Goal: Task Accomplishment & Management: Use online tool/utility

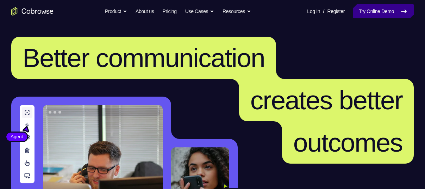
click at [386, 10] on link "Try Online Demo" at bounding box center [383, 11] width 61 height 14
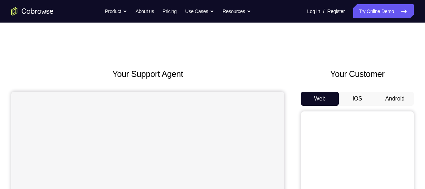
click at [398, 99] on button "Android" at bounding box center [395, 99] width 38 height 14
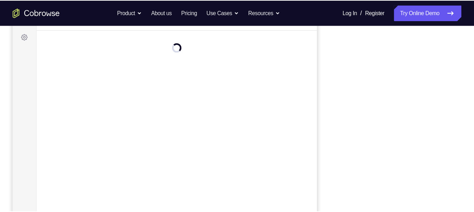
scroll to position [102, 0]
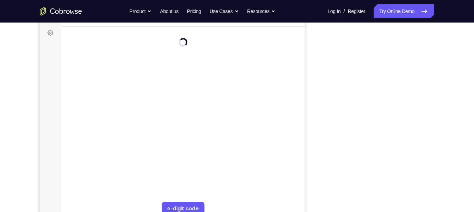
drag, startPoint x: 398, startPoint y: 99, endPoint x: 320, endPoint y: 87, distance: 79.5
click at [320, 87] on div "Your Support Agent Your Customer Web iOS Android" at bounding box center [237, 96] width 394 height 260
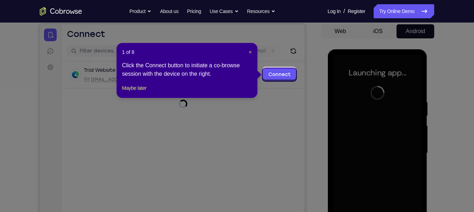
scroll to position [67, 0]
click at [249, 51] on span "×" at bounding box center [249, 53] width 3 height 6
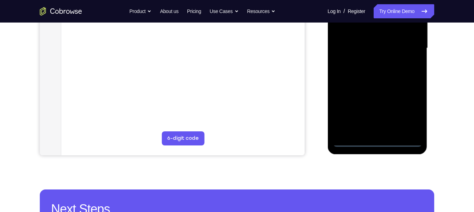
scroll to position [169, 0]
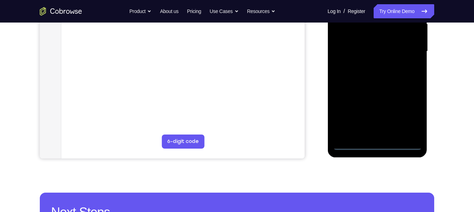
click at [377, 145] on div at bounding box center [377, 51] width 89 height 197
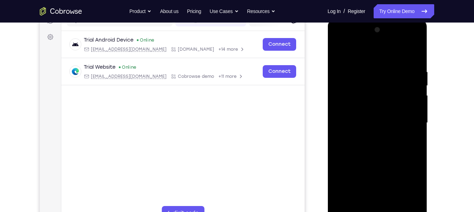
scroll to position [97, 0]
click at [408, 187] on div at bounding box center [377, 123] width 89 height 197
click at [339, 41] on div at bounding box center [377, 123] width 89 height 197
click at [409, 120] on div at bounding box center [377, 123] width 89 height 197
click at [370, 134] on div at bounding box center [377, 123] width 89 height 197
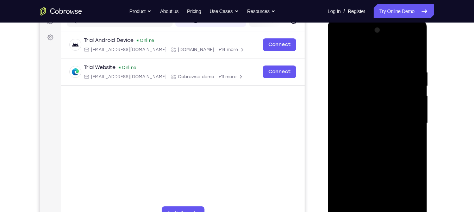
click at [361, 114] on div at bounding box center [377, 123] width 89 height 197
click at [348, 130] on div at bounding box center [377, 123] width 89 height 197
click at [353, 119] on div at bounding box center [377, 123] width 89 height 197
click at [347, 144] on div at bounding box center [377, 123] width 89 height 197
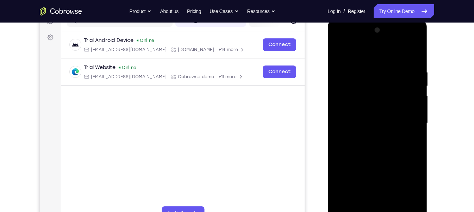
click at [414, 133] on div at bounding box center [377, 123] width 89 height 197
click at [379, 155] on div at bounding box center [377, 123] width 89 height 197
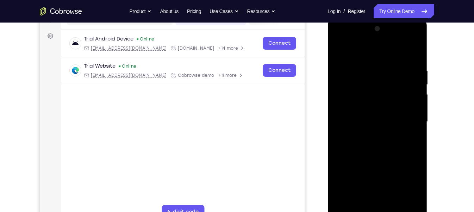
click at [414, 52] on div at bounding box center [377, 121] width 89 height 197
click at [408, 88] on div at bounding box center [377, 121] width 89 height 197
click at [414, 57] on div at bounding box center [377, 121] width 89 height 197
click at [349, 61] on div at bounding box center [377, 121] width 89 height 197
click at [392, 84] on div at bounding box center [377, 121] width 89 height 197
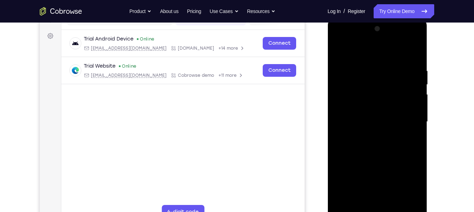
click at [410, 85] on div at bounding box center [377, 121] width 89 height 197
click at [390, 74] on div at bounding box center [377, 121] width 89 height 197
click at [410, 74] on div at bounding box center [377, 121] width 89 height 197
click at [345, 112] on div at bounding box center [377, 121] width 89 height 197
click at [339, 49] on div at bounding box center [377, 121] width 89 height 197
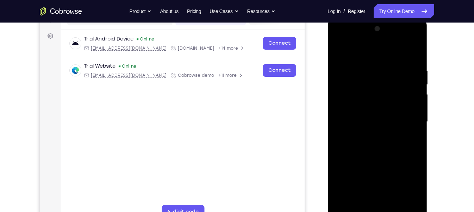
click at [391, 87] on div at bounding box center [377, 121] width 89 height 197
click at [409, 88] on div at bounding box center [377, 121] width 89 height 197
click at [339, 50] on div at bounding box center [377, 121] width 89 height 197
click at [417, 92] on div at bounding box center [377, 121] width 89 height 197
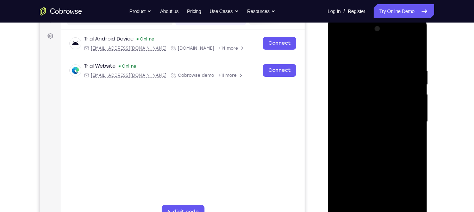
click at [419, 127] on div at bounding box center [377, 121] width 89 height 197
click at [367, 118] on div at bounding box center [377, 121] width 89 height 197
click at [415, 188] on div at bounding box center [377, 121] width 89 height 197
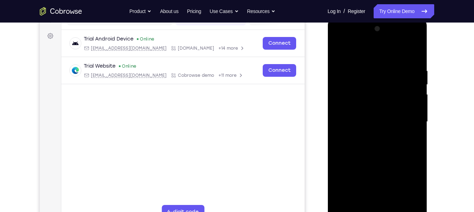
click at [396, 188] on div at bounding box center [377, 121] width 89 height 197
click at [374, 160] on div at bounding box center [377, 121] width 89 height 197
click at [340, 47] on div at bounding box center [377, 121] width 89 height 197
click at [365, 61] on div at bounding box center [377, 121] width 89 height 197
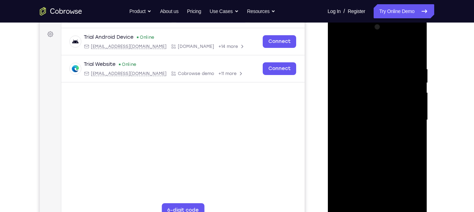
scroll to position [101, 0]
click at [413, 70] on div at bounding box center [377, 119] width 89 height 197
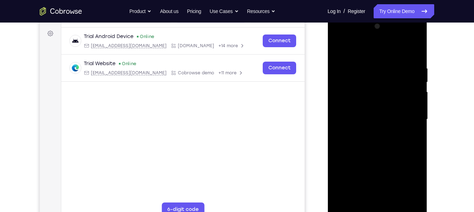
click at [413, 70] on div at bounding box center [377, 119] width 89 height 197
click at [409, 75] on div at bounding box center [377, 119] width 89 height 197
click at [412, 85] on div at bounding box center [377, 119] width 89 height 197
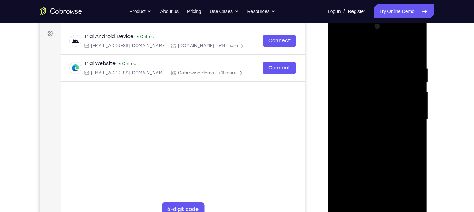
click at [337, 85] on div at bounding box center [377, 119] width 89 height 197
click at [413, 82] on div at bounding box center [377, 119] width 89 height 197
click at [360, 188] on div at bounding box center [377, 119] width 89 height 197
click at [339, 71] on div at bounding box center [377, 119] width 89 height 197
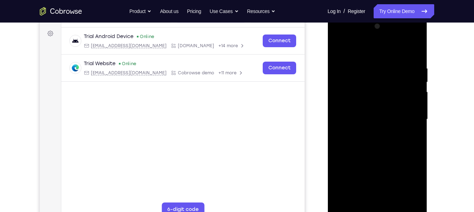
click at [336, 74] on div at bounding box center [377, 119] width 89 height 197
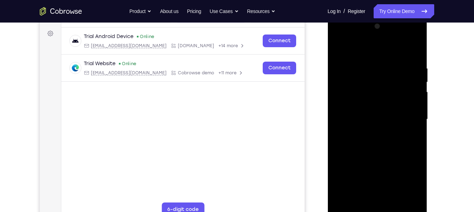
click at [336, 74] on div at bounding box center [377, 119] width 89 height 197
click at [355, 188] on div at bounding box center [377, 119] width 89 height 197
click at [404, 73] on div at bounding box center [377, 119] width 89 height 197
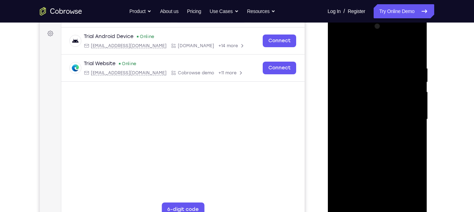
click at [404, 73] on div at bounding box center [377, 119] width 89 height 197
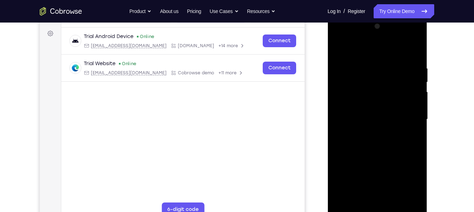
click at [404, 73] on div at bounding box center [377, 119] width 89 height 197
drag, startPoint x: 404, startPoint y: 73, endPoint x: 416, endPoint y: 67, distance: 13.5
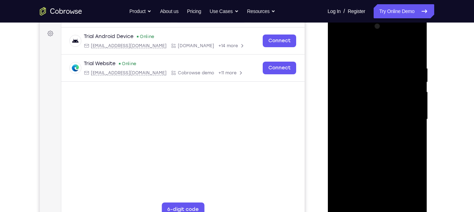
click at [416, 67] on div at bounding box center [377, 119] width 89 height 197
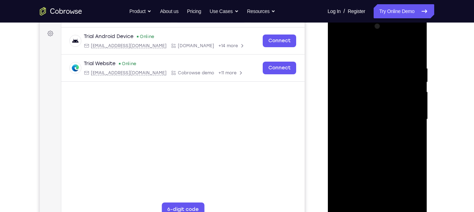
click at [416, 67] on div at bounding box center [377, 119] width 89 height 197
click at [410, 74] on div at bounding box center [377, 119] width 89 height 197
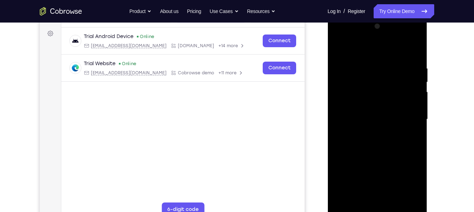
click at [410, 74] on div at bounding box center [377, 119] width 89 height 197
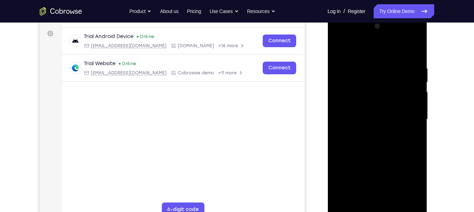
click at [410, 74] on div at bounding box center [377, 119] width 89 height 197
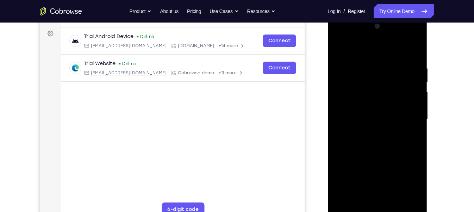
click at [410, 74] on div at bounding box center [377, 119] width 89 height 197
click at [410, 15] on div at bounding box center [377, 15] width 100 height 0
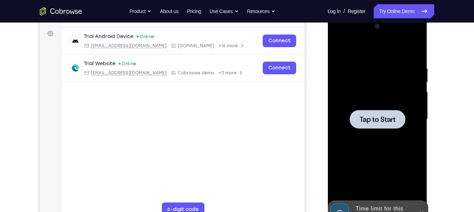
click at [389, 116] on span "Tap to Start" at bounding box center [377, 119] width 36 height 7
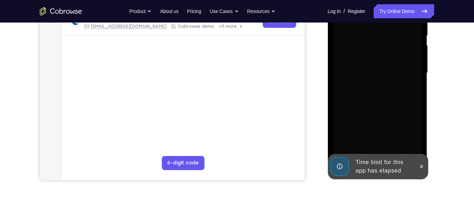
scroll to position [147, 0]
click at [420, 168] on icon at bounding box center [421, 167] width 6 height 6
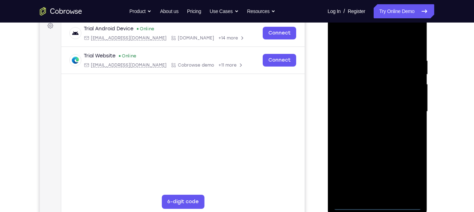
scroll to position [102, 0]
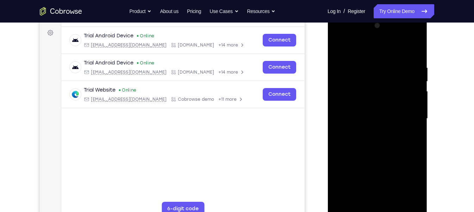
click at [376, 188] on div at bounding box center [377, 118] width 89 height 197
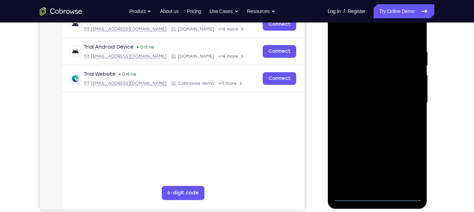
click at [377, 188] on div at bounding box center [377, 102] width 89 height 197
click at [376, 188] on div at bounding box center [377, 102] width 89 height 197
click at [411, 164] on div at bounding box center [377, 102] width 89 height 197
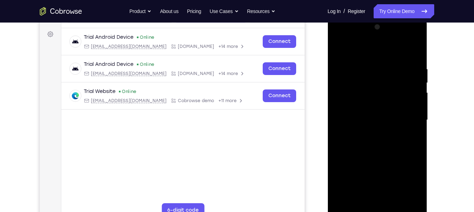
scroll to position [99, 0]
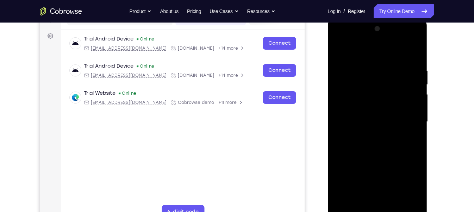
click at [342, 39] on div at bounding box center [377, 121] width 89 height 197
click at [407, 119] on div at bounding box center [377, 121] width 89 height 197
click at [367, 134] on div at bounding box center [377, 121] width 89 height 197
click at [359, 117] on div at bounding box center [377, 121] width 89 height 197
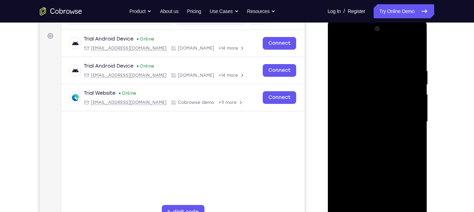
click at [346, 145] on div at bounding box center [377, 121] width 89 height 197
click at [370, 152] on div at bounding box center [377, 121] width 89 height 197
click at [367, 67] on div at bounding box center [377, 121] width 89 height 197
click at [407, 51] on div at bounding box center [377, 121] width 89 height 197
click at [415, 62] on div at bounding box center [377, 121] width 89 height 197
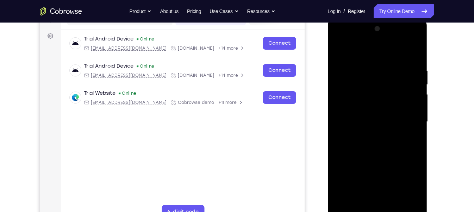
click at [411, 69] on div at bounding box center [377, 121] width 89 height 197
click at [406, 70] on div at bounding box center [377, 121] width 89 height 197
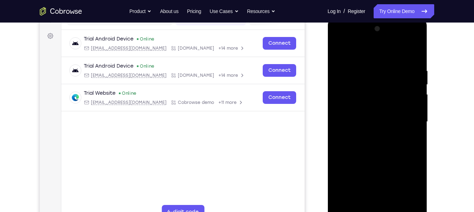
click at [406, 70] on div at bounding box center [377, 121] width 89 height 197
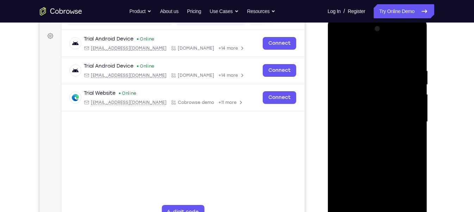
click at [406, 70] on div at bounding box center [377, 121] width 89 height 197
click at [415, 73] on div at bounding box center [377, 121] width 89 height 197
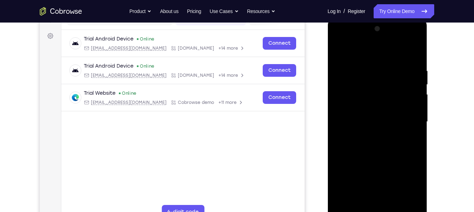
click at [415, 73] on div at bounding box center [377, 121] width 89 height 197
click at [412, 74] on div at bounding box center [377, 121] width 89 height 197
click at [414, 86] on div at bounding box center [377, 121] width 89 height 197
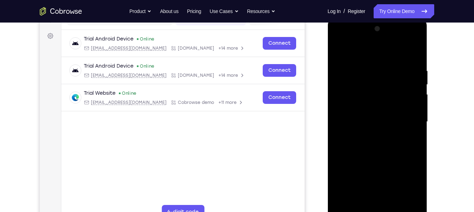
click at [414, 86] on div at bounding box center [377, 121] width 89 height 197
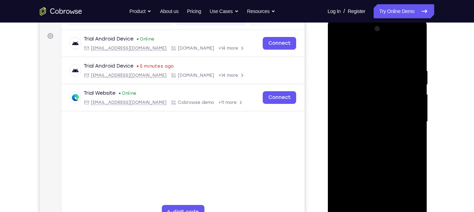
click at [414, 86] on div at bounding box center [377, 121] width 89 height 197
click at [417, 76] on div at bounding box center [377, 121] width 89 height 197
click at [412, 86] on div at bounding box center [377, 121] width 89 height 197
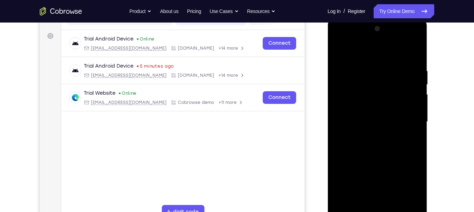
click at [412, 86] on div at bounding box center [377, 121] width 89 height 197
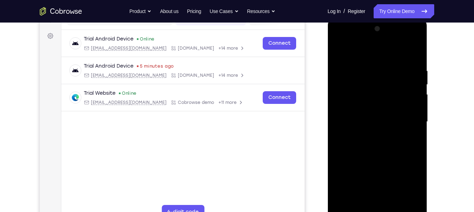
click at [412, 86] on div at bounding box center [377, 121] width 89 height 197
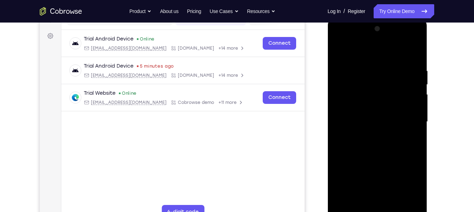
click at [412, 86] on div at bounding box center [377, 121] width 89 height 197
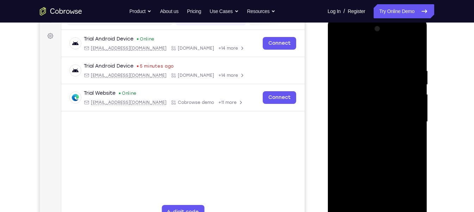
click at [412, 86] on div at bounding box center [377, 121] width 89 height 197
drag, startPoint x: 412, startPoint y: 86, endPoint x: 418, endPoint y: 82, distance: 7.4
click at [418, 82] on div at bounding box center [377, 121] width 89 height 197
click at [412, 83] on div at bounding box center [377, 121] width 89 height 197
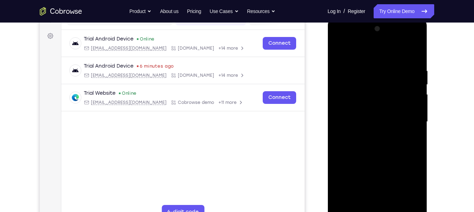
click at [412, 83] on div at bounding box center [377, 121] width 89 height 197
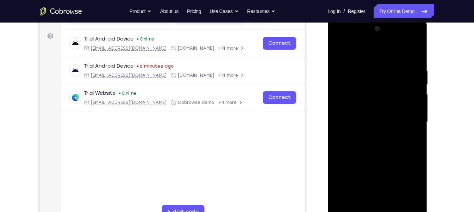
click at [412, 83] on div at bounding box center [377, 121] width 89 height 197
click at [413, 56] on div at bounding box center [377, 121] width 89 height 197
click at [416, 49] on div at bounding box center [377, 121] width 89 height 197
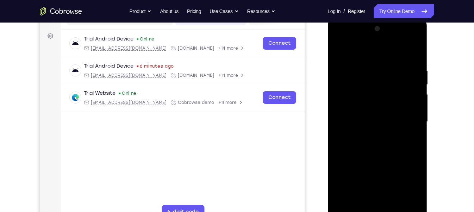
click at [343, 88] on div at bounding box center [377, 121] width 89 height 197
click at [339, 49] on div at bounding box center [377, 121] width 89 height 197
click at [411, 188] on div at bounding box center [377, 121] width 89 height 197
click at [347, 188] on div at bounding box center [377, 121] width 89 height 197
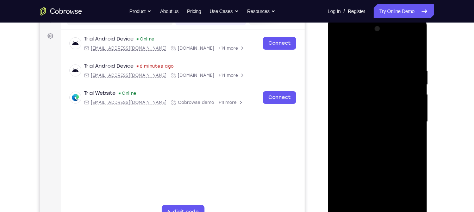
click at [347, 188] on div at bounding box center [377, 121] width 89 height 197
drag, startPoint x: 359, startPoint y: 157, endPoint x: 374, endPoint y: 104, distance: 54.6
drag, startPoint x: 374, startPoint y: 104, endPoint x: 411, endPoint y: 115, distance: 38.9
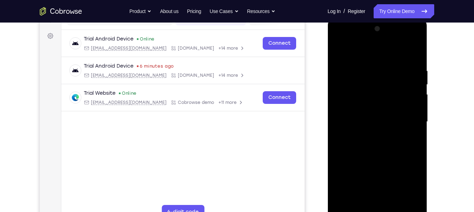
click at [411, 115] on div at bounding box center [377, 121] width 89 height 197
click at [351, 87] on div at bounding box center [377, 121] width 89 height 197
click at [341, 51] on div at bounding box center [377, 121] width 89 height 197
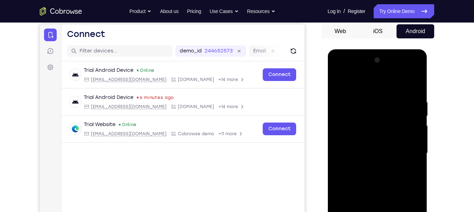
scroll to position [67, 0]
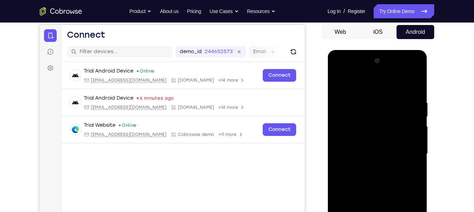
click at [337, 70] on div at bounding box center [377, 153] width 89 height 197
click at [347, 130] on div at bounding box center [377, 153] width 89 height 197
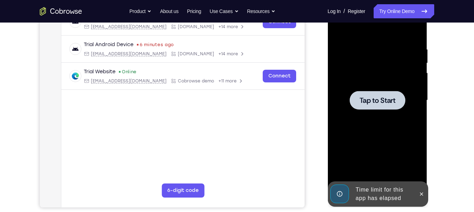
scroll to position [120, 0]
